Goal: Check status

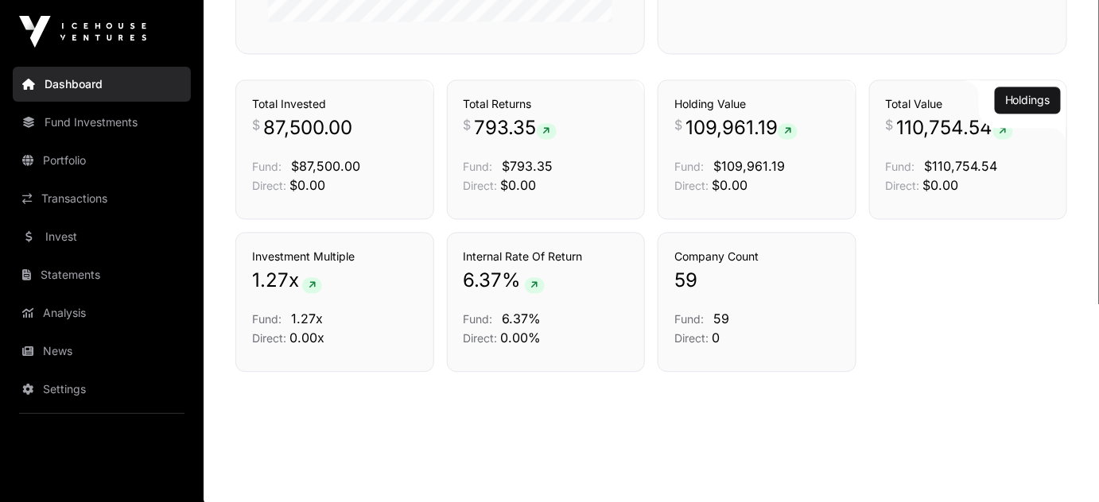
scroll to position [1113, 0]
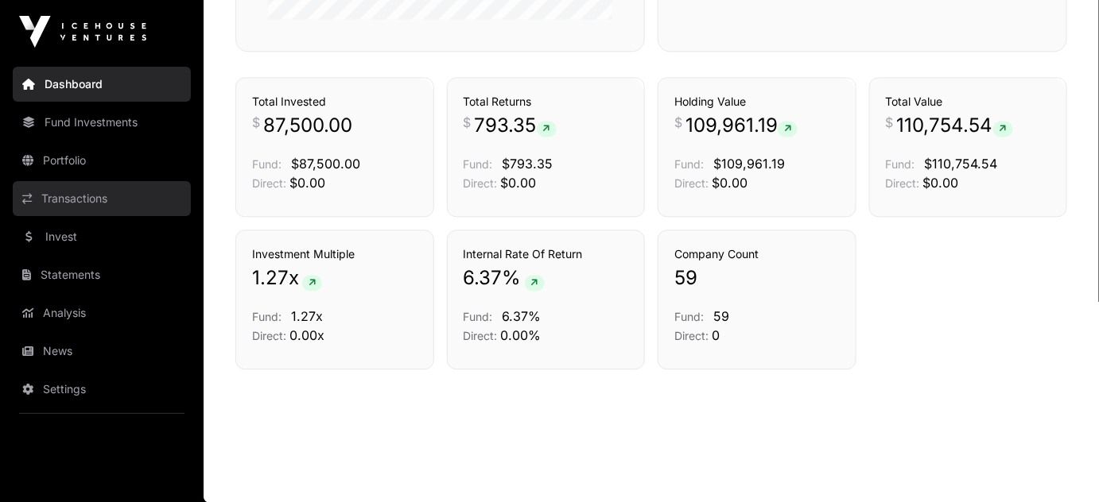
click at [95, 194] on link "Transactions" at bounding box center [102, 198] width 178 height 35
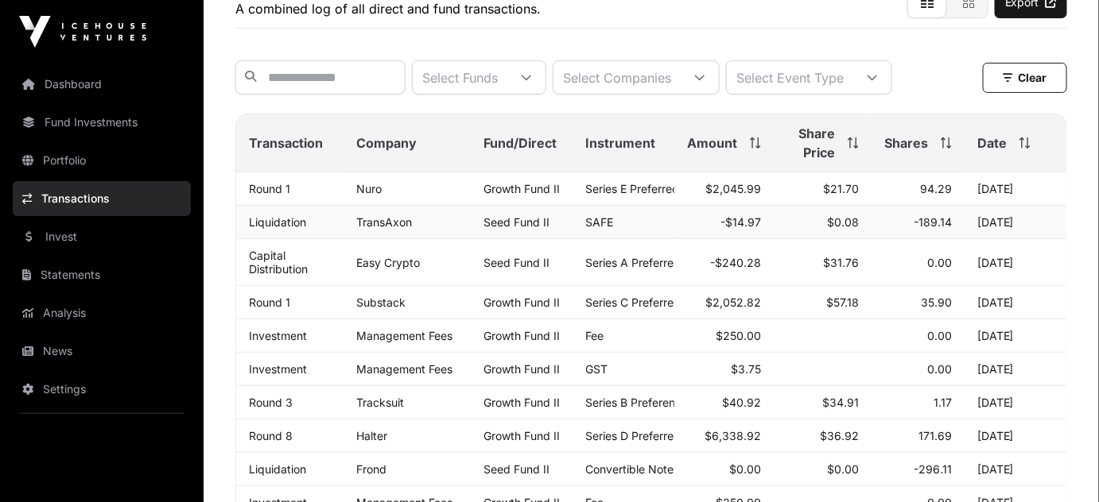
scroll to position [144, 0]
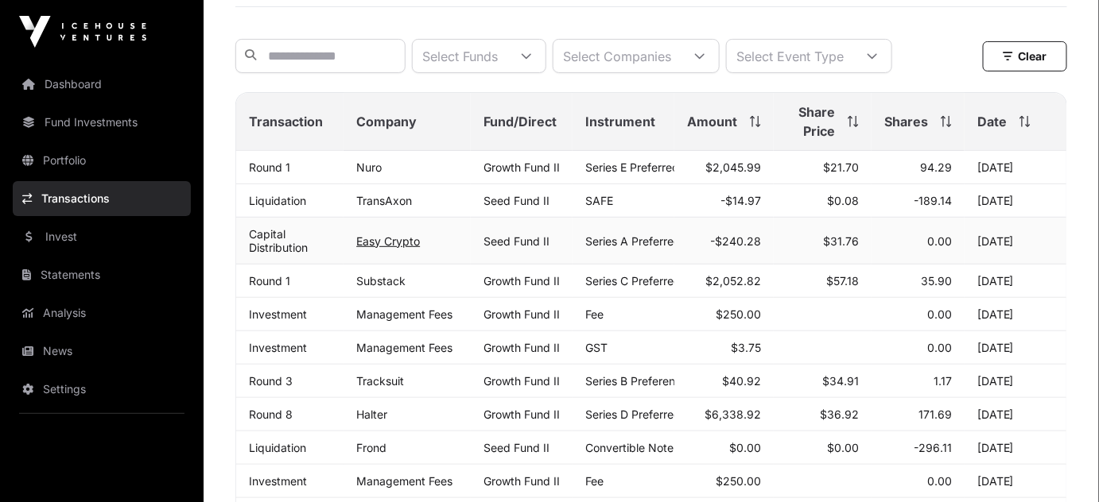
click at [377, 248] on link "Easy Crypto" at bounding box center [388, 242] width 64 height 14
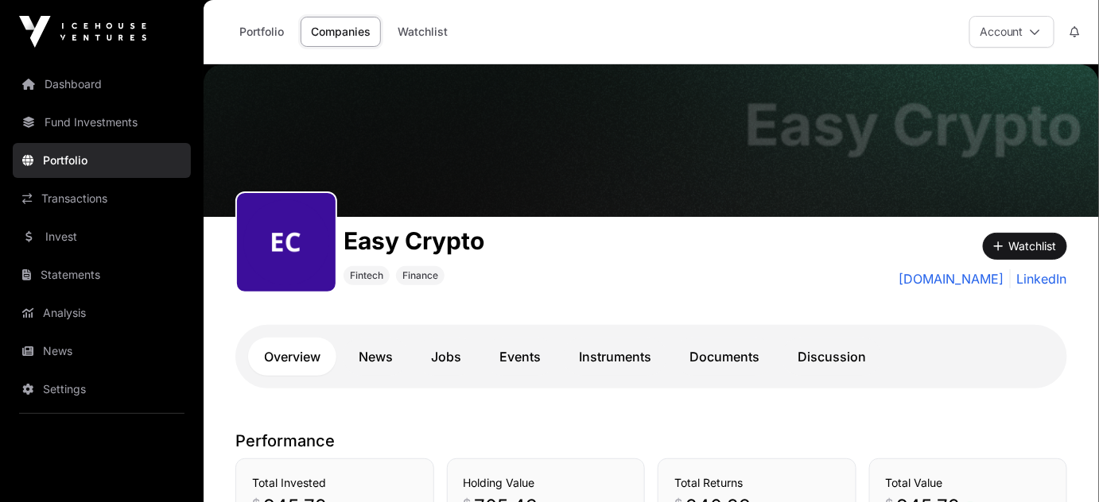
click at [72, 157] on link "Portfolio" at bounding box center [102, 160] width 178 height 35
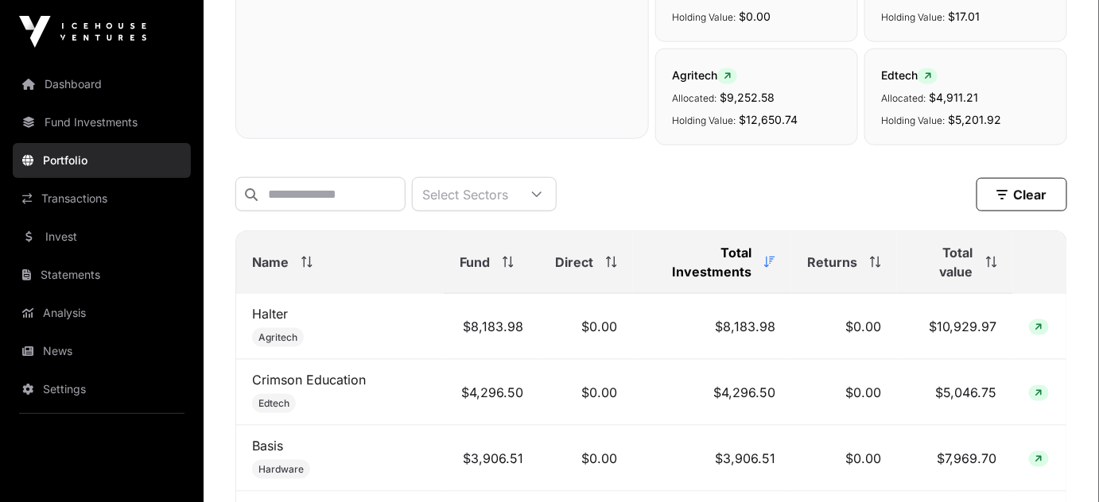
scroll to position [433, 0]
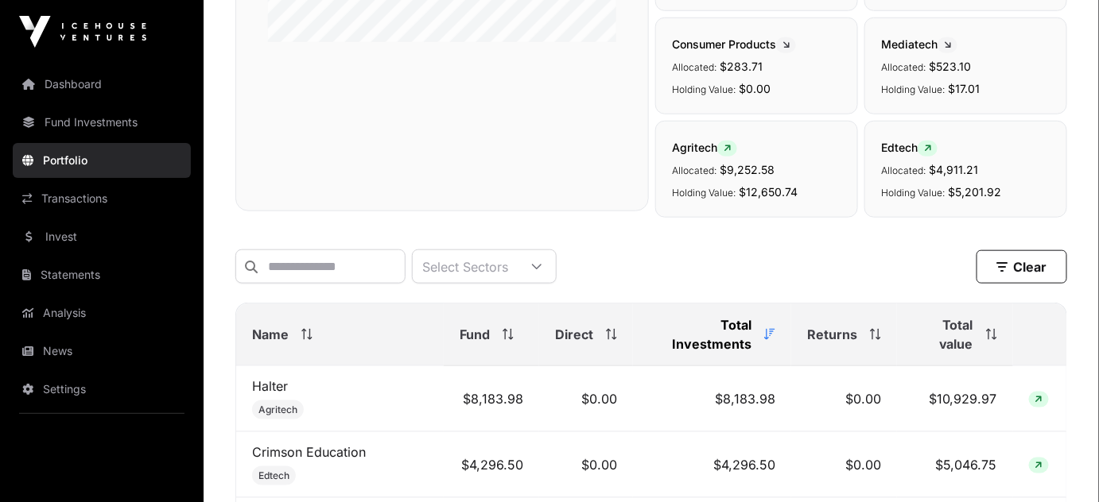
click at [822, 330] on span "Returns" at bounding box center [832, 334] width 50 height 19
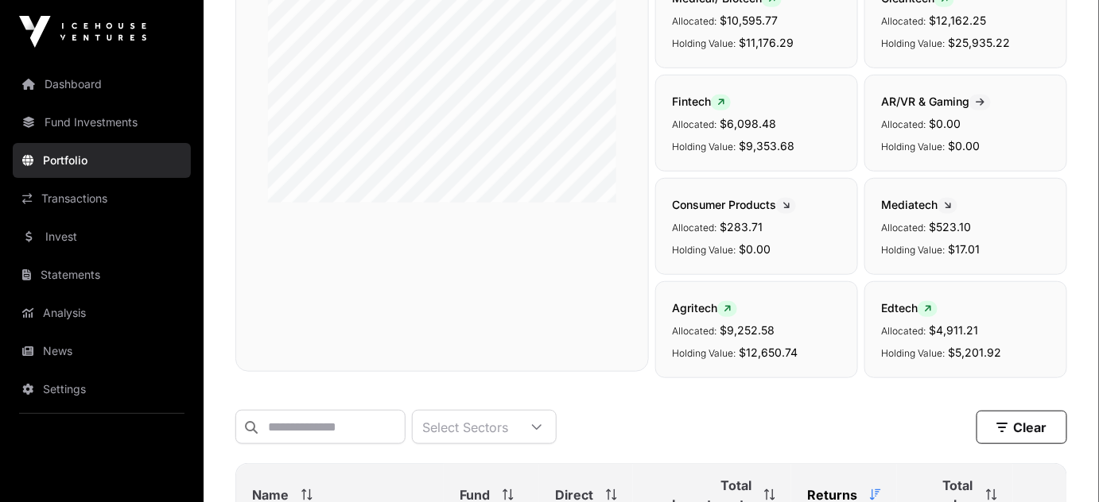
scroll to position [345, 0]
